Goal: Understand process/instructions: Learn how to perform a task or action

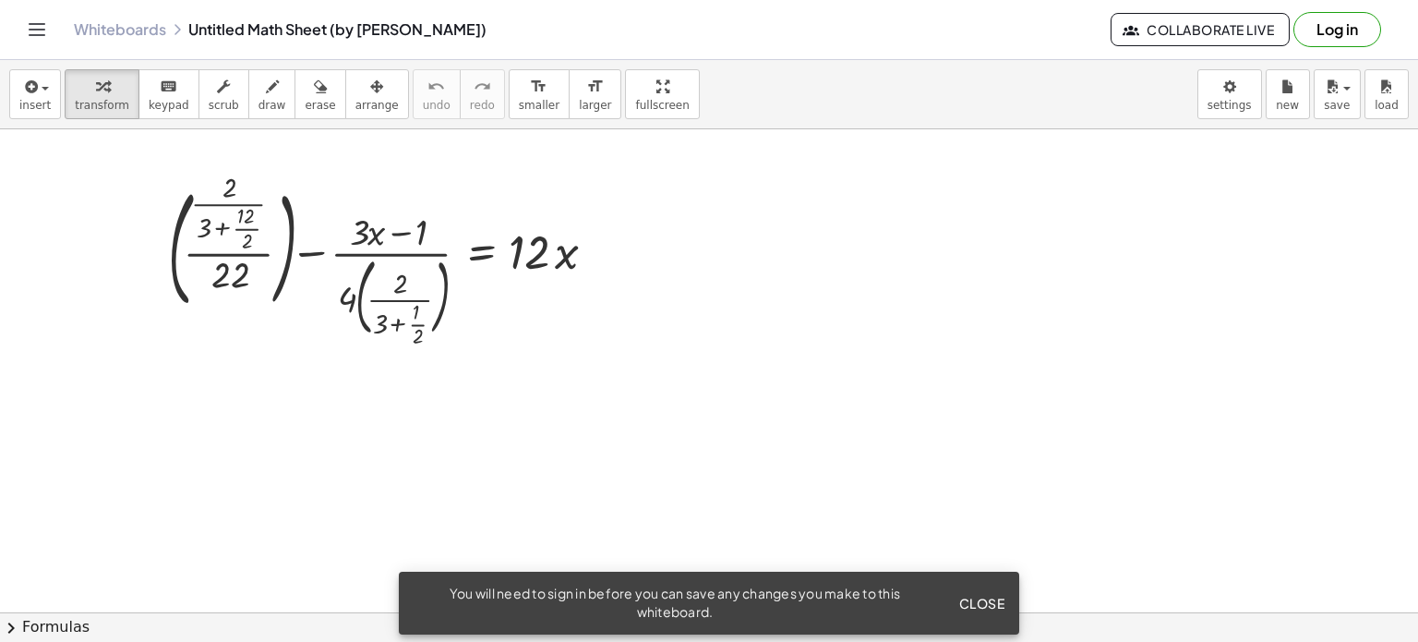
scroll to position [3, 0]
click at [291, 265] on div at bounding box center [389, 261] width 461 height 164
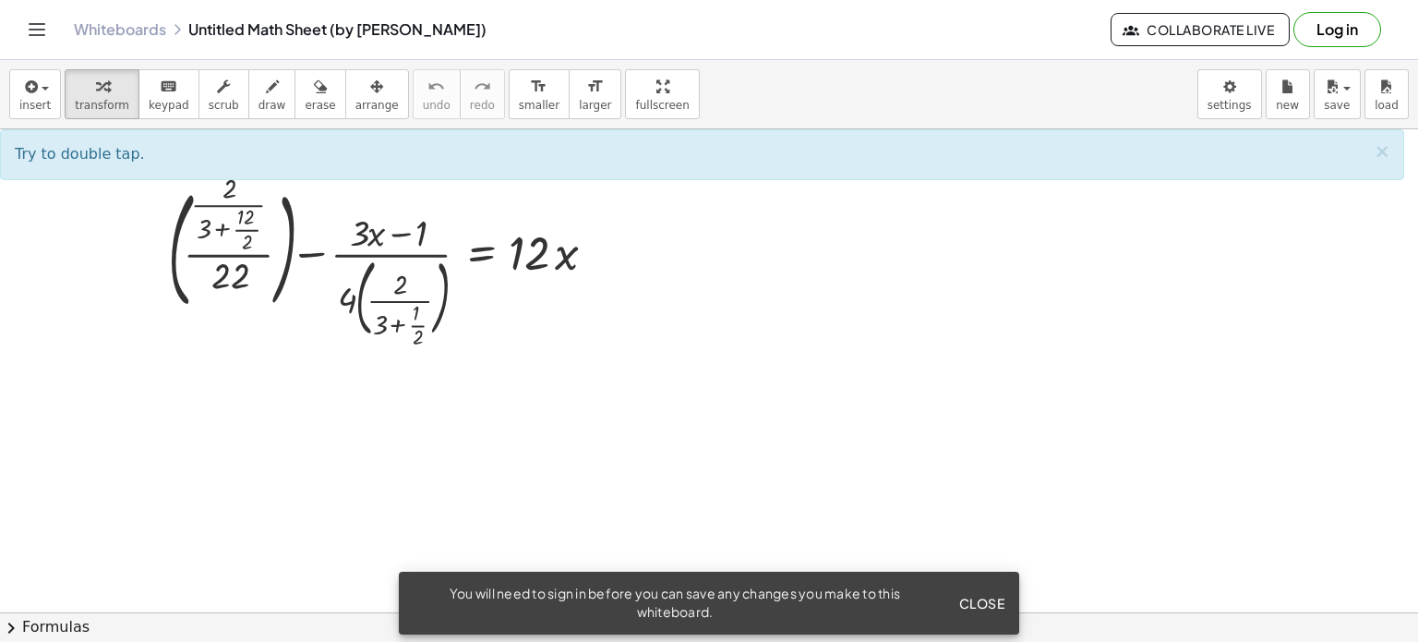
click at [40, 151] on span "Try to double tap." at bounding box center [80, 154] width 130 height 18
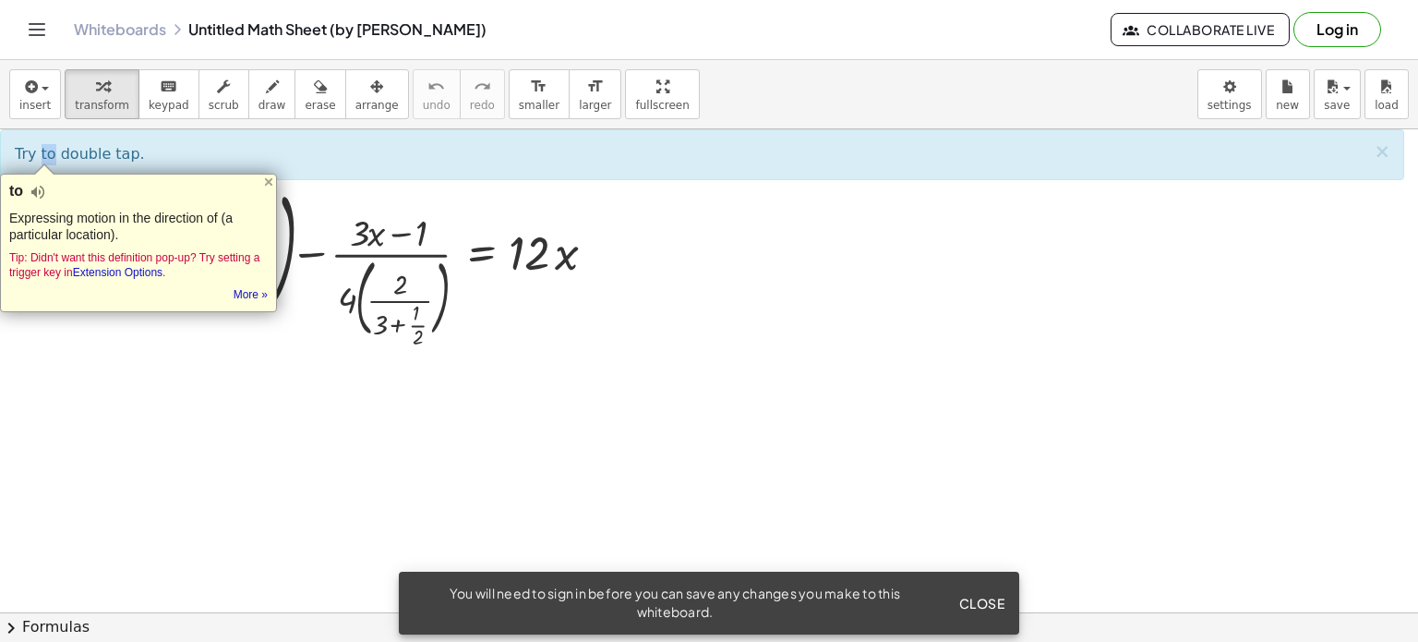
click at [310, 361] on div at bounding box center [709, 609] width 1418 height 966
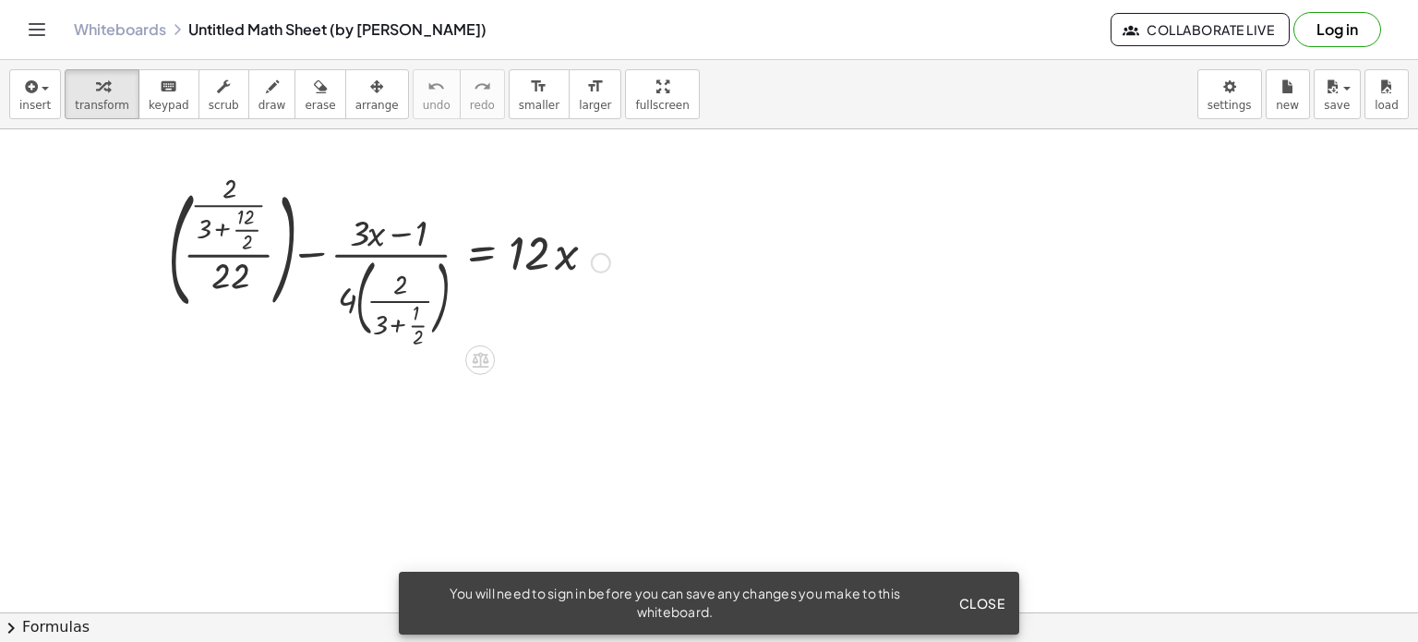
click at [359, 304] on div at bounding box center [389, 261] width 461 height 164
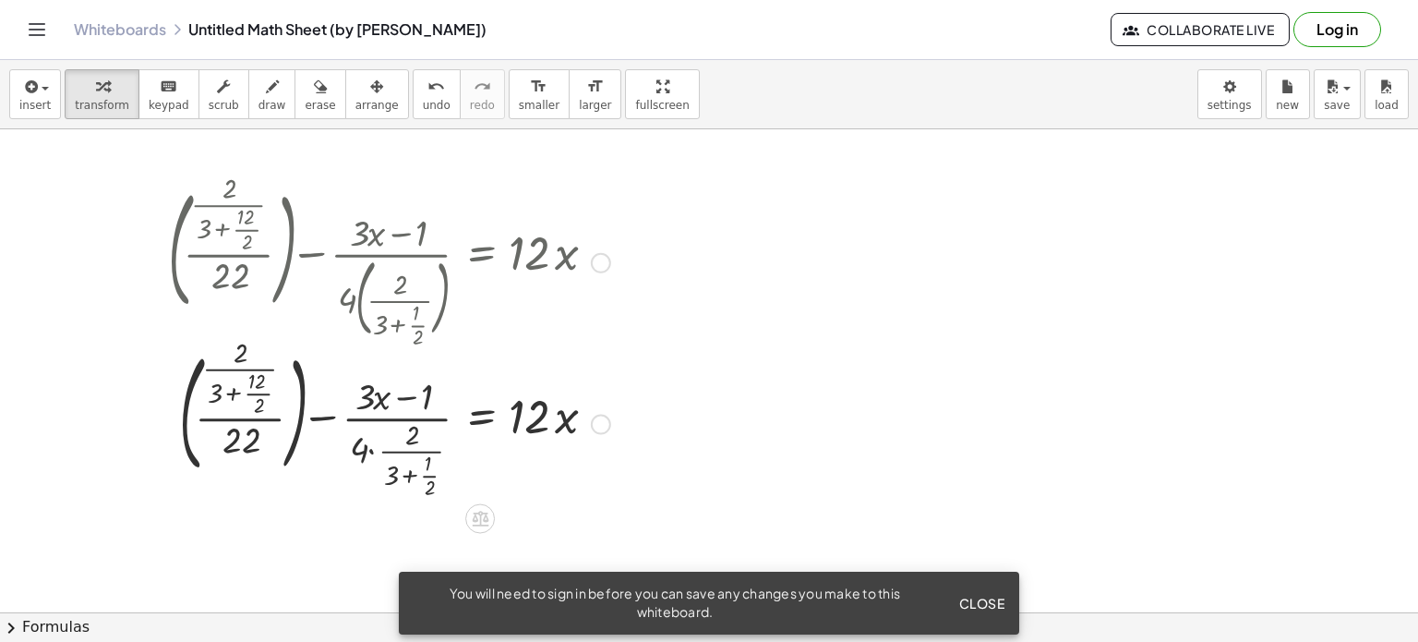
click at [591, 416] on div at bounding box center [389, 421] width 461 height 159
click at [240, 391] on div at bounding box center [389, 421] width 461 height 159
click at [226, 342] on div at bounding box center [384, 421] width 471 height 159
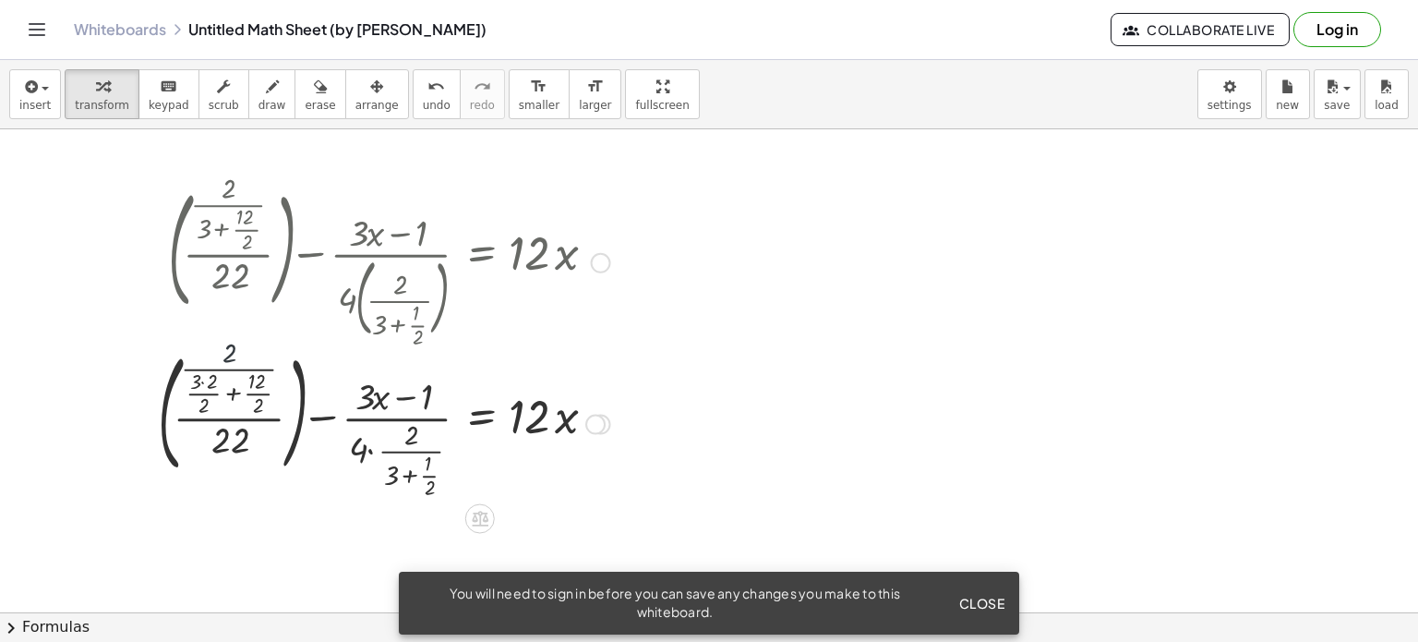
click at [226, 342] on div at bounding box center [384, 421] width 471 height 159
click at [380, 404] on div at bounding box center [384, 421] width 471 height 159
click at [511, 414] on div at bounding box center [384, 421] width 471 height 159
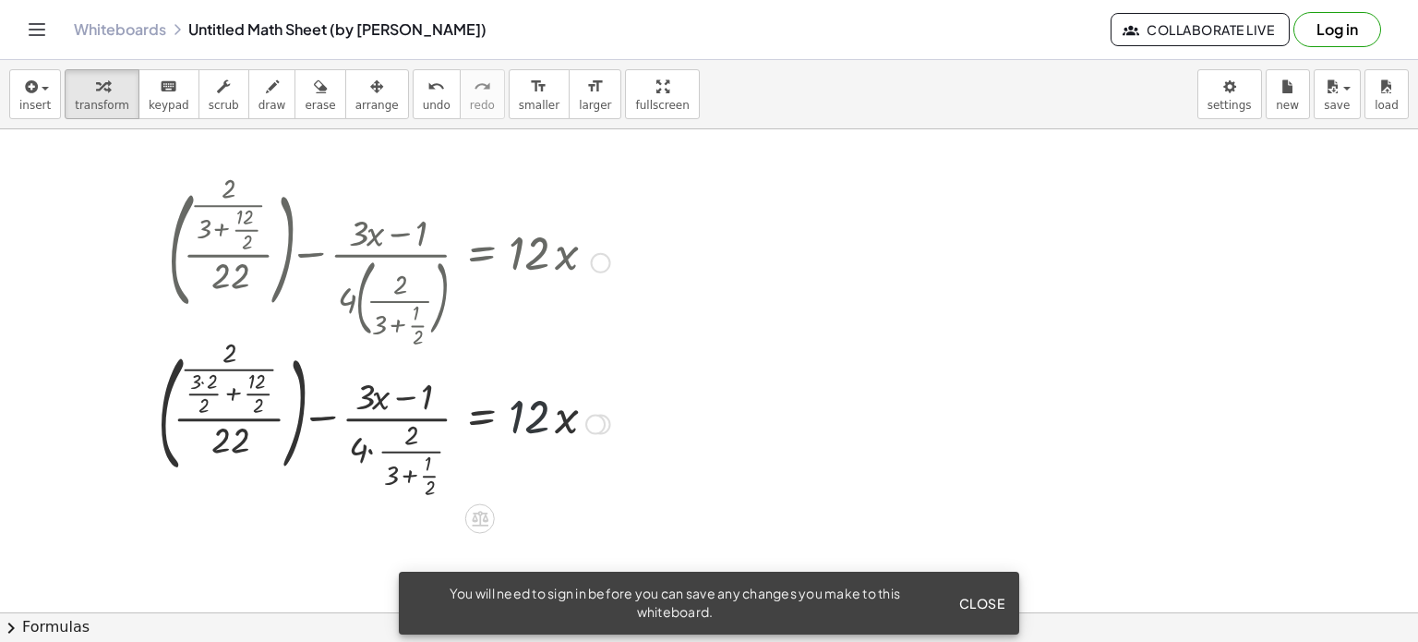
click at [511, 414] on div at bounding box center [384, 421] width 471 height 159
click at [607, 431] on div at bounding box center [601, 424] width 20 height 20
click at [602, 427] on div "Transform line Copy line as LaTeX Copy derivation as LaTeX Expand new lines: On" at bounding box center [595, 424] width 20 height 20
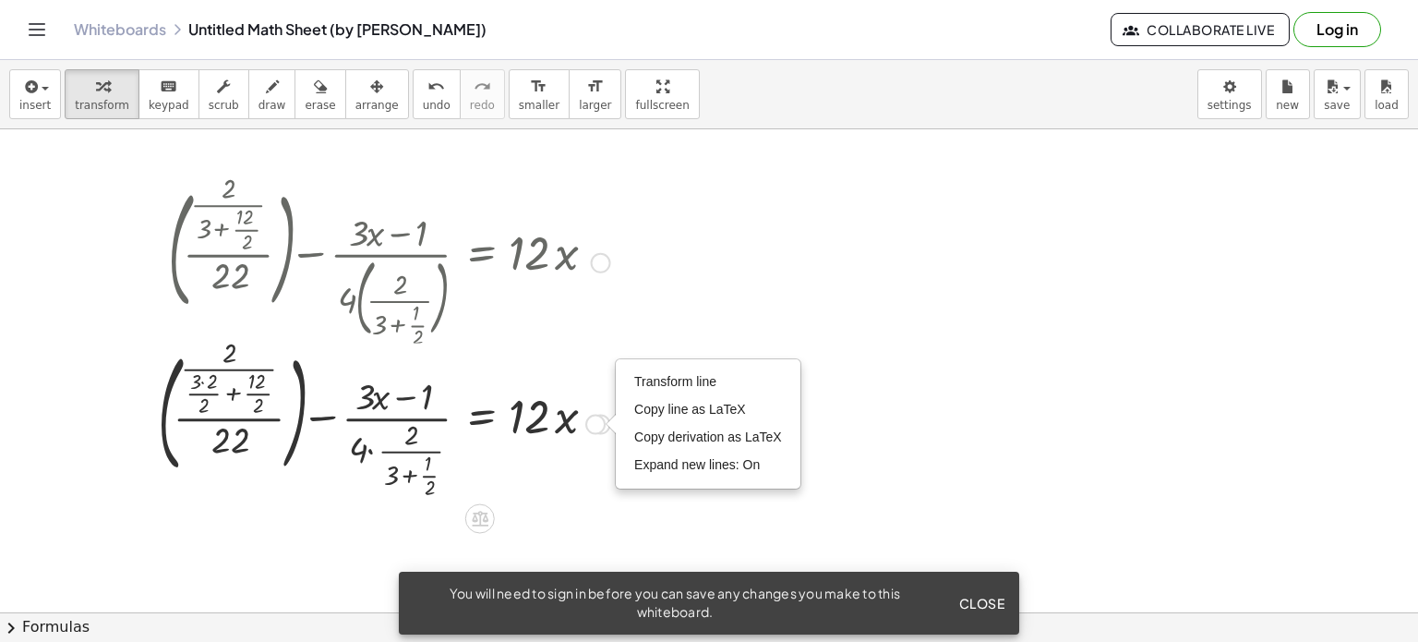
click at [602, 427] on div "Transform line Copy line as LaTeX Copy derivation as LaTeX Expand new lines: On" at bounding box center [595, 424] width 20 height 20
click at [678, 369] on li "Transform line" at bounding box center [708, 382] width 157 height 28
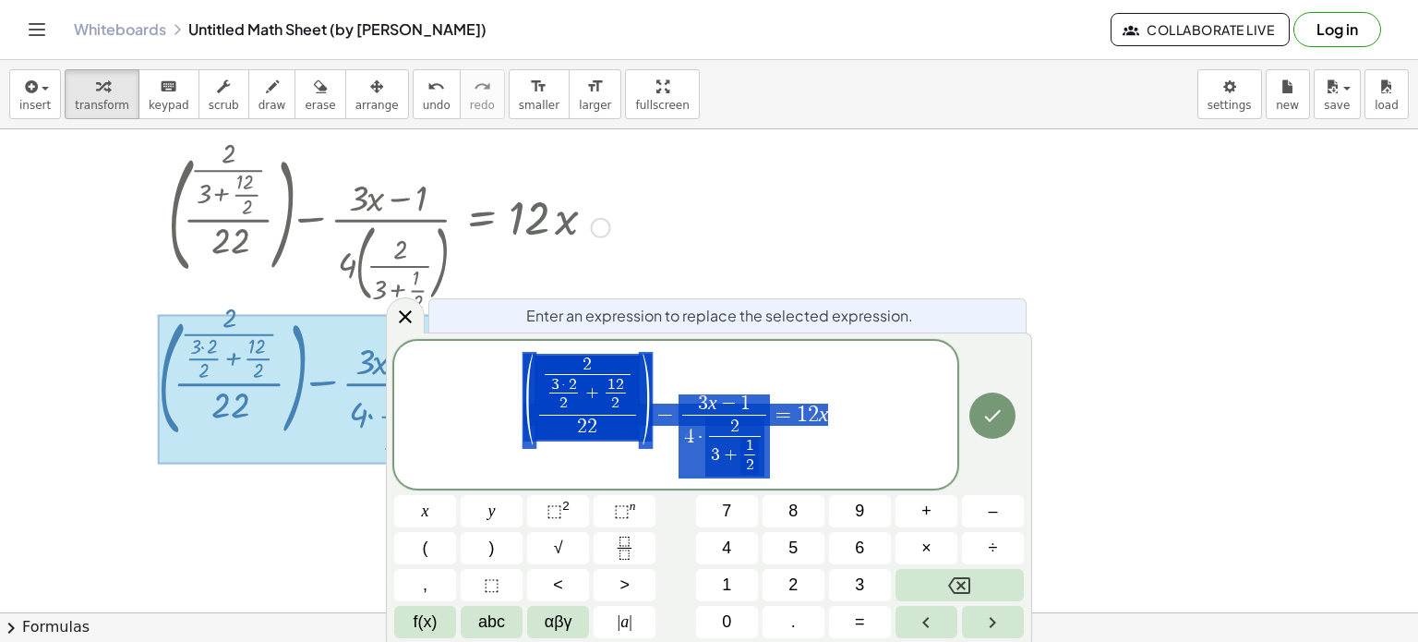
scroll to position [39, 0]
